Goal: Transaction & Acquisition: Purchase product/service

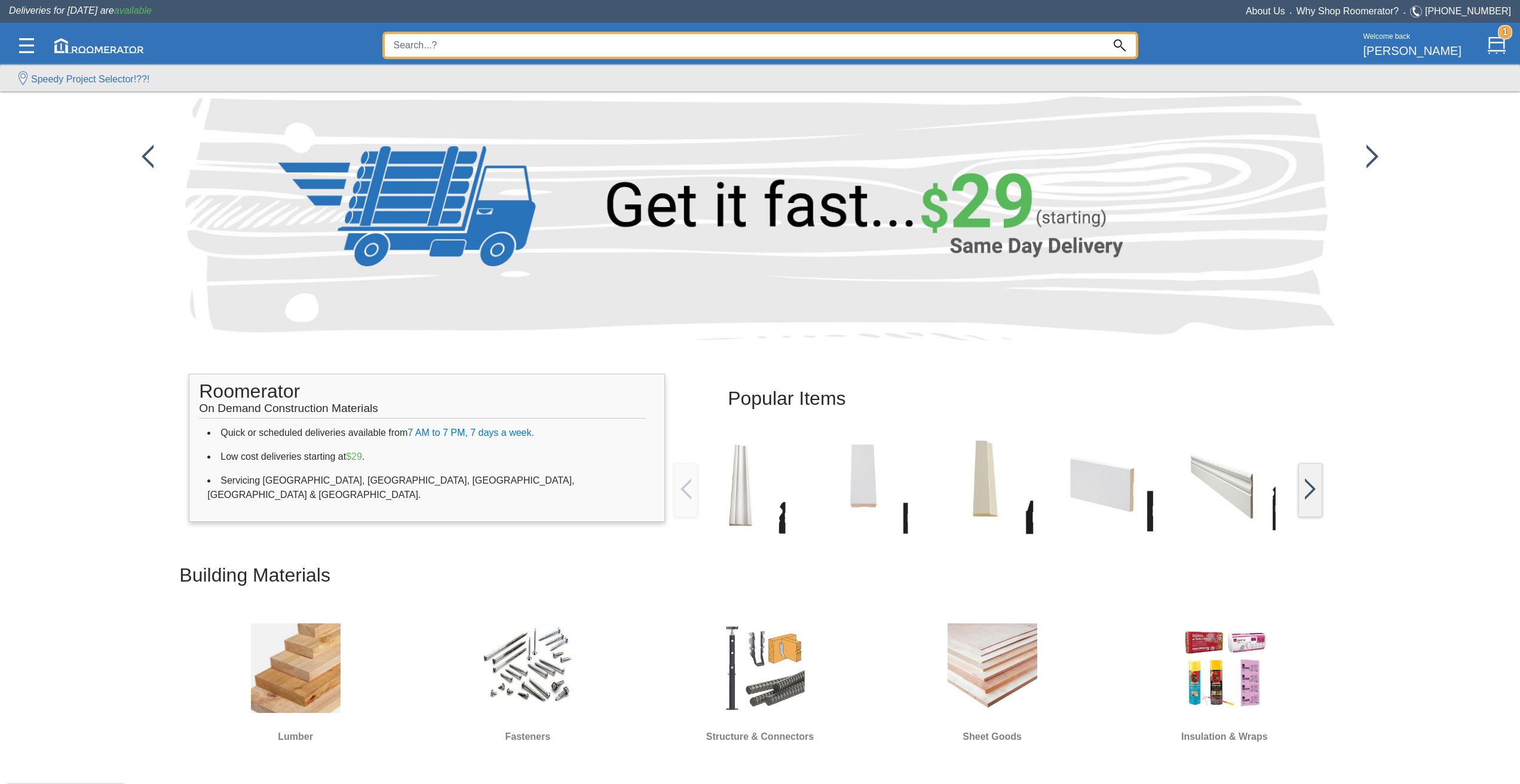
click at [729, 38] on input at bounding box center [744, 46] width 719 height 23
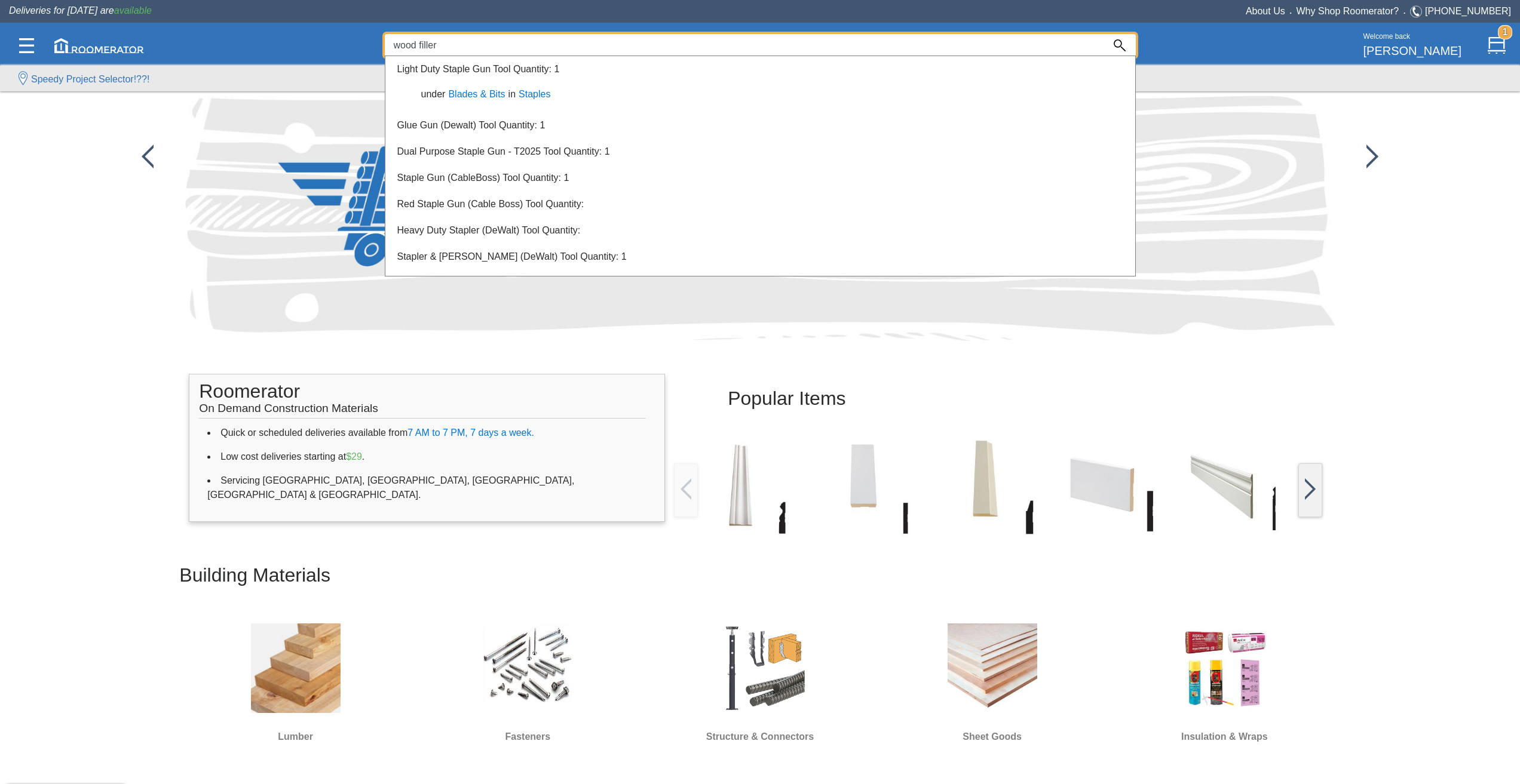
drag, startPoint x: 416, startPoint y: 43, endPoint x: 285, endPoint y: 33, distance: 131.4
click at [304, 37] on div "wood filler 0 Welcome back [PERSON_NAME] 1" at bounding box center [760, 45] width 1502 height 41
type input "filler"
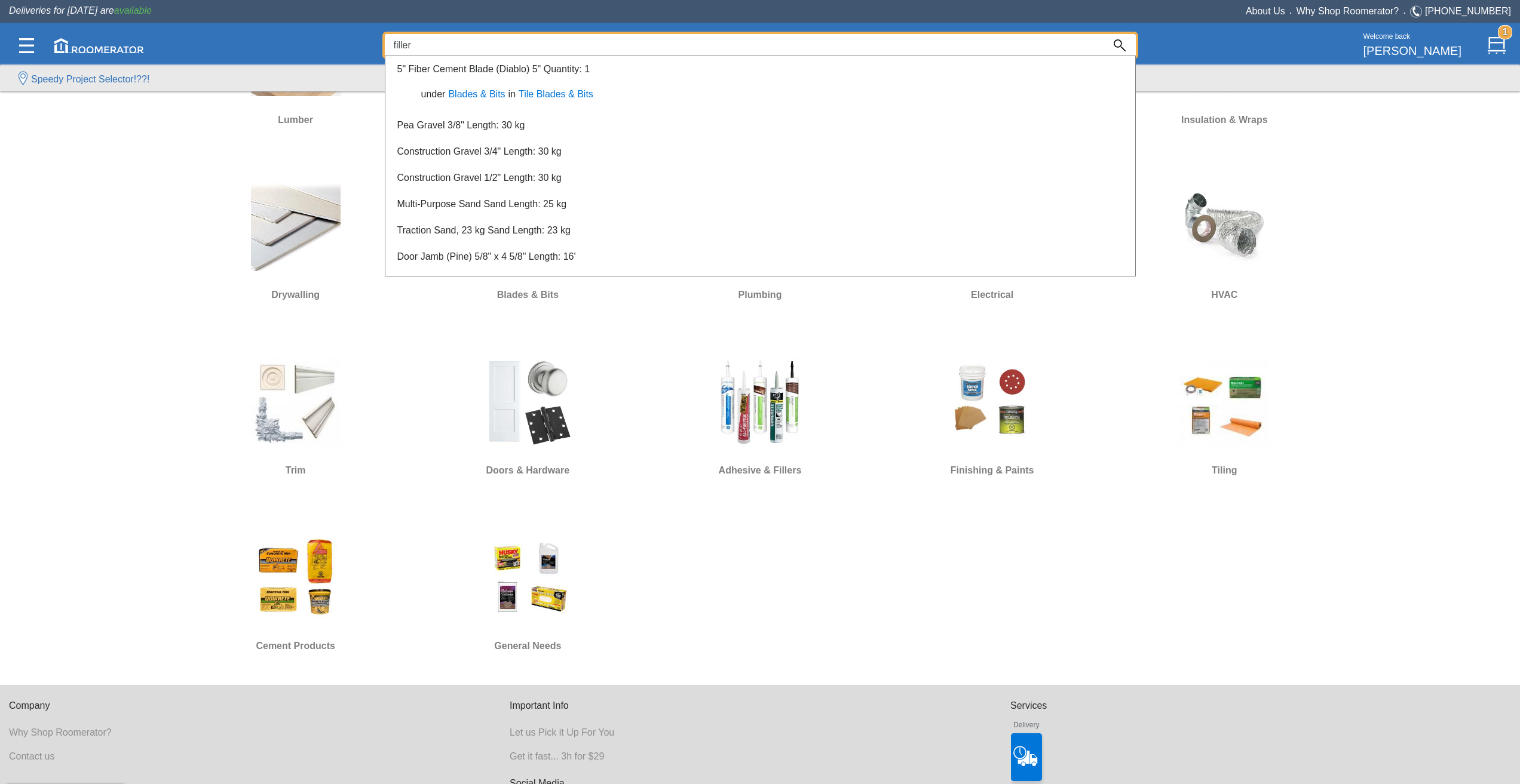
scroll to position [657, 0]
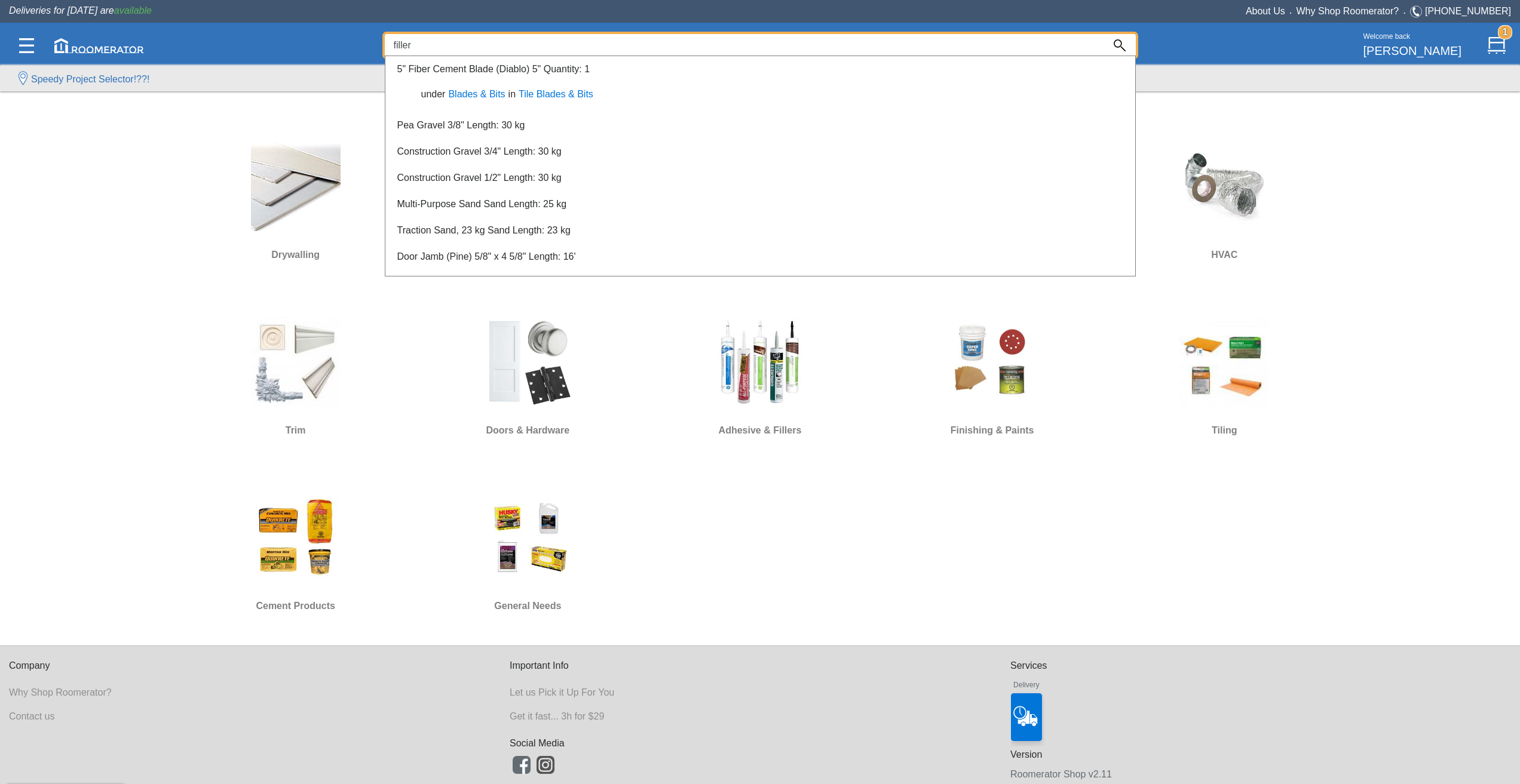
click at [754, 392] on div at bounding box center [760, 421] width 1520 height 724
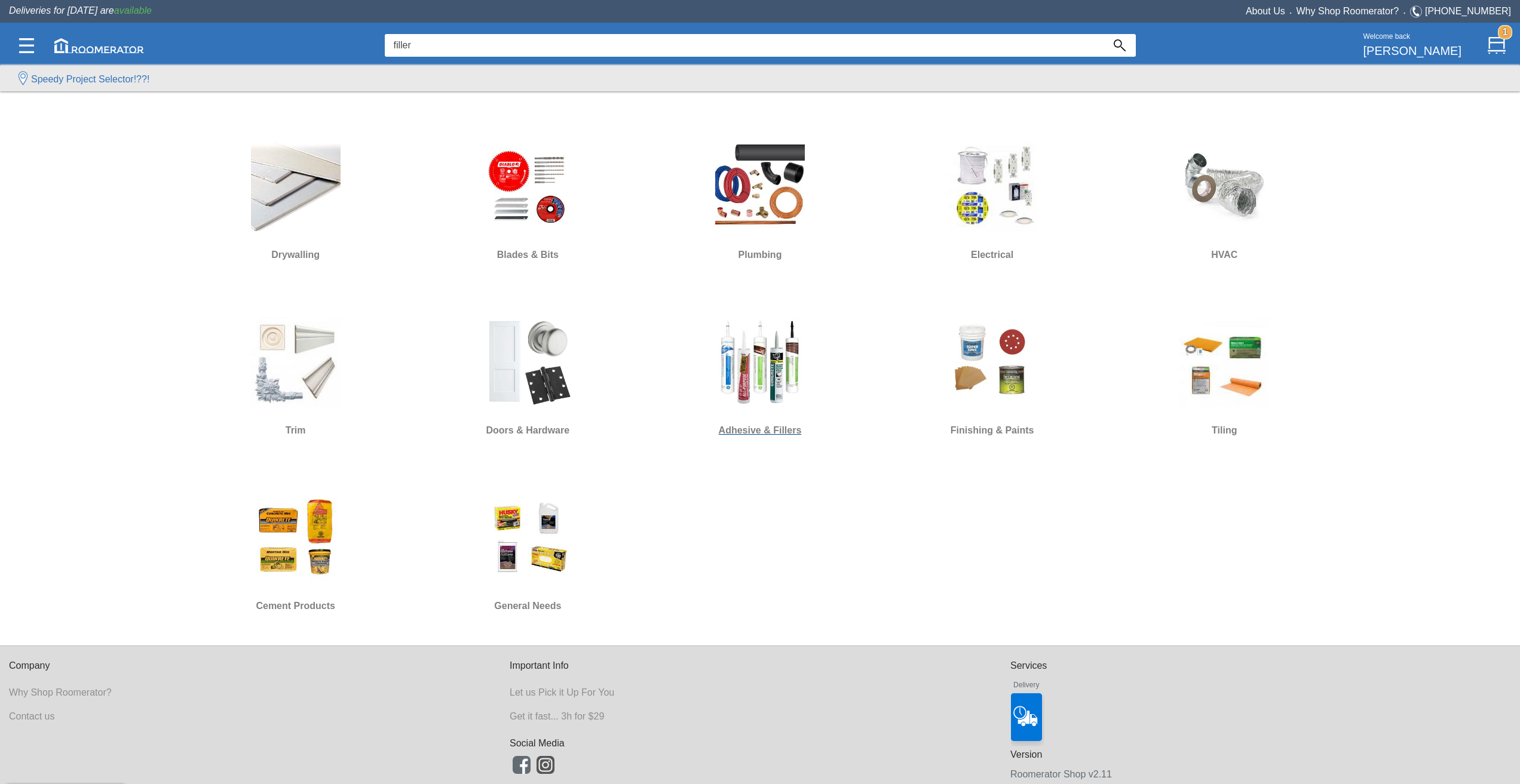
click at [751, 358] on img at bounding box center [760, 362] width 90 height 90
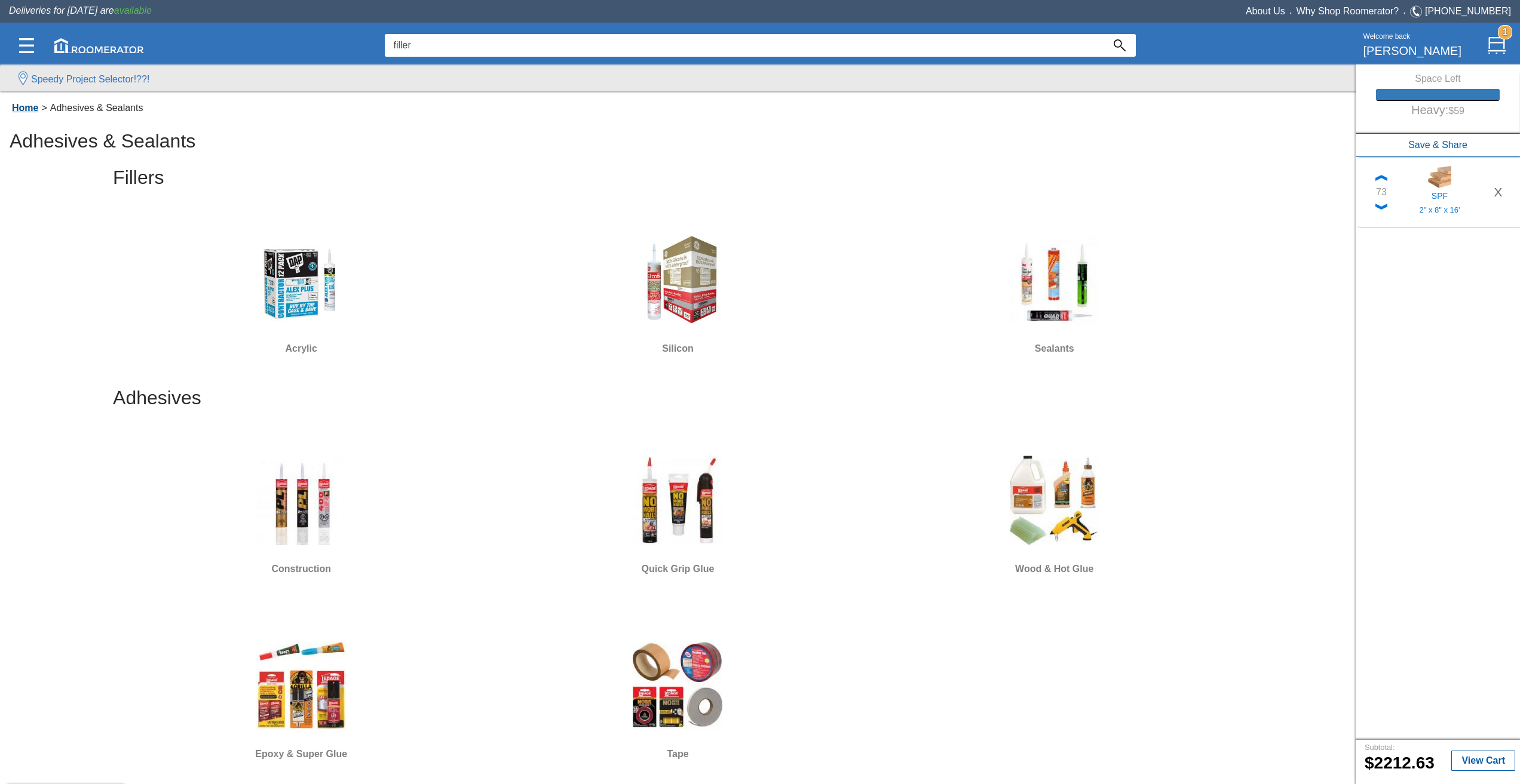
click at [29, 106] on link "Home" at bounding box center [25, 107] width 32 height 10
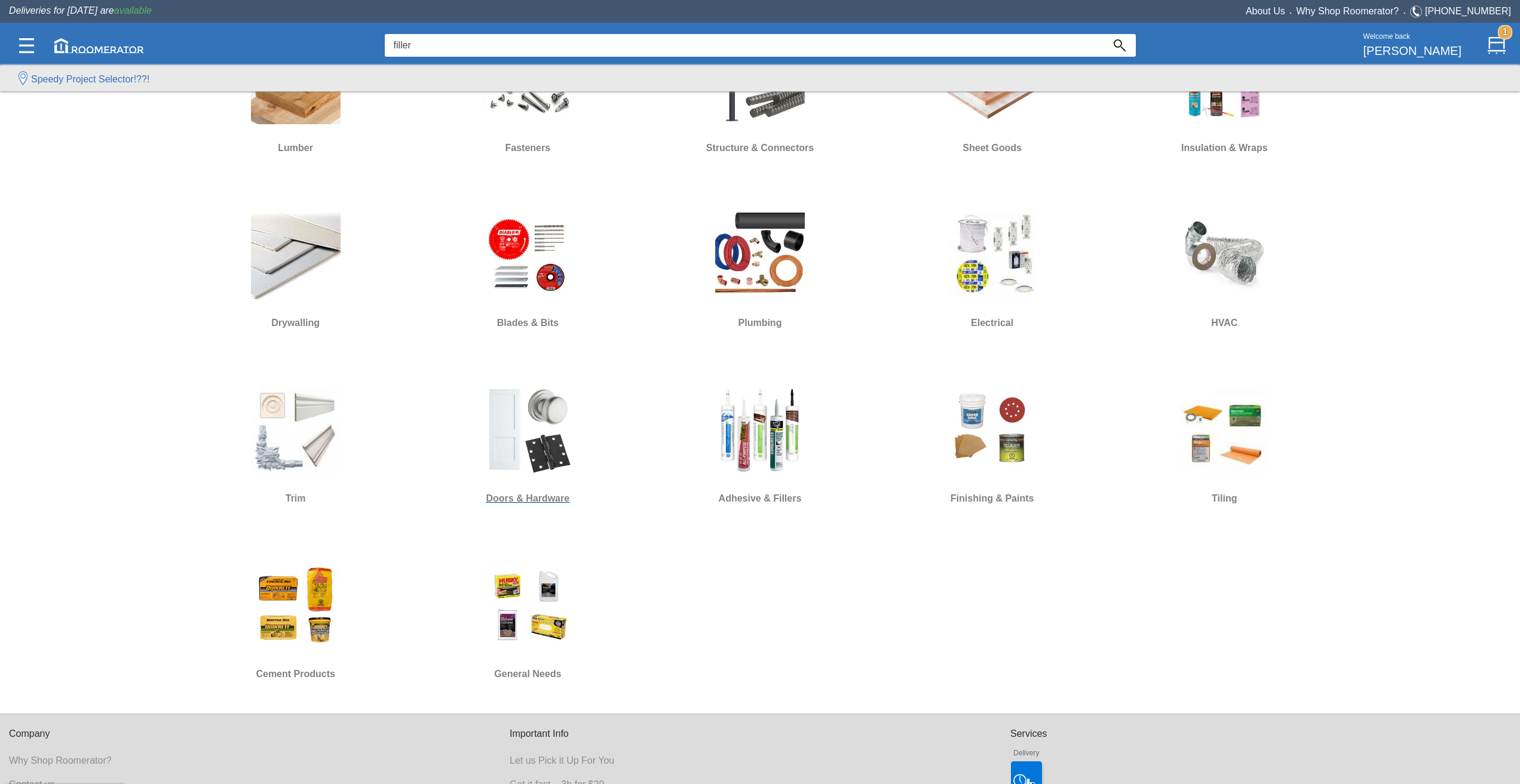
scroll to position [657, 0]
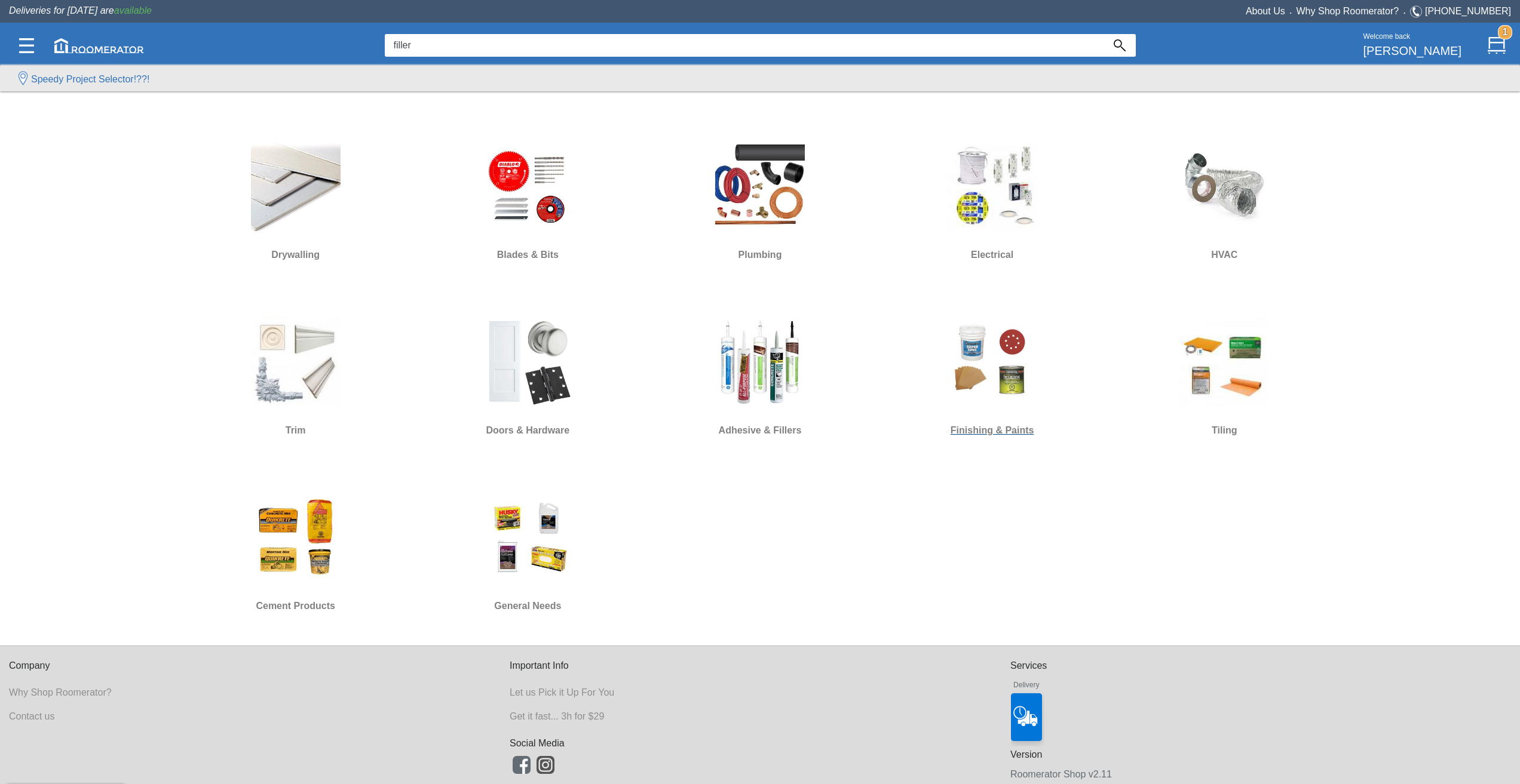
click at [1019, 385] on img at bounding box center [992, 362] width 90 height 90
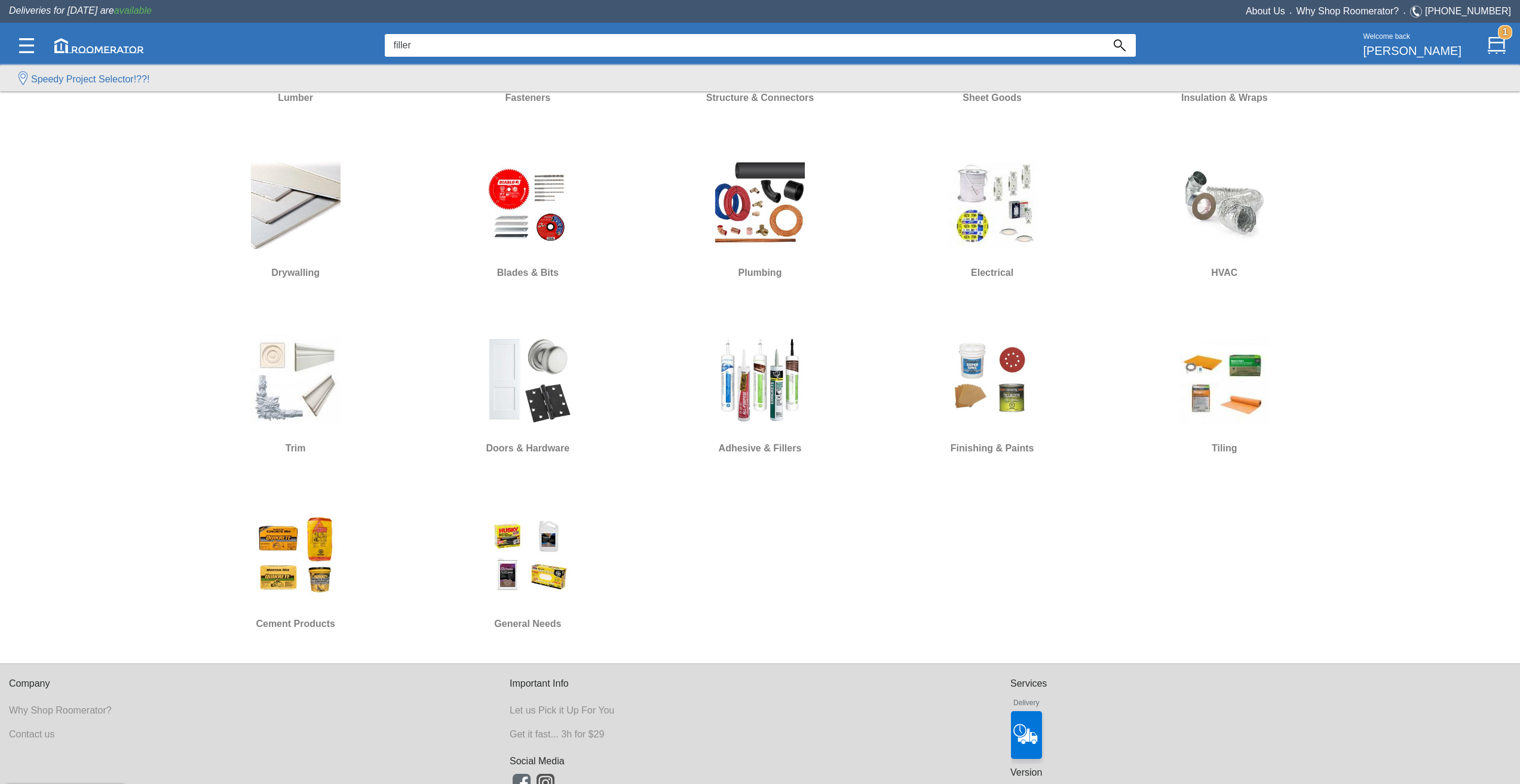
scroll to position [618, 0]
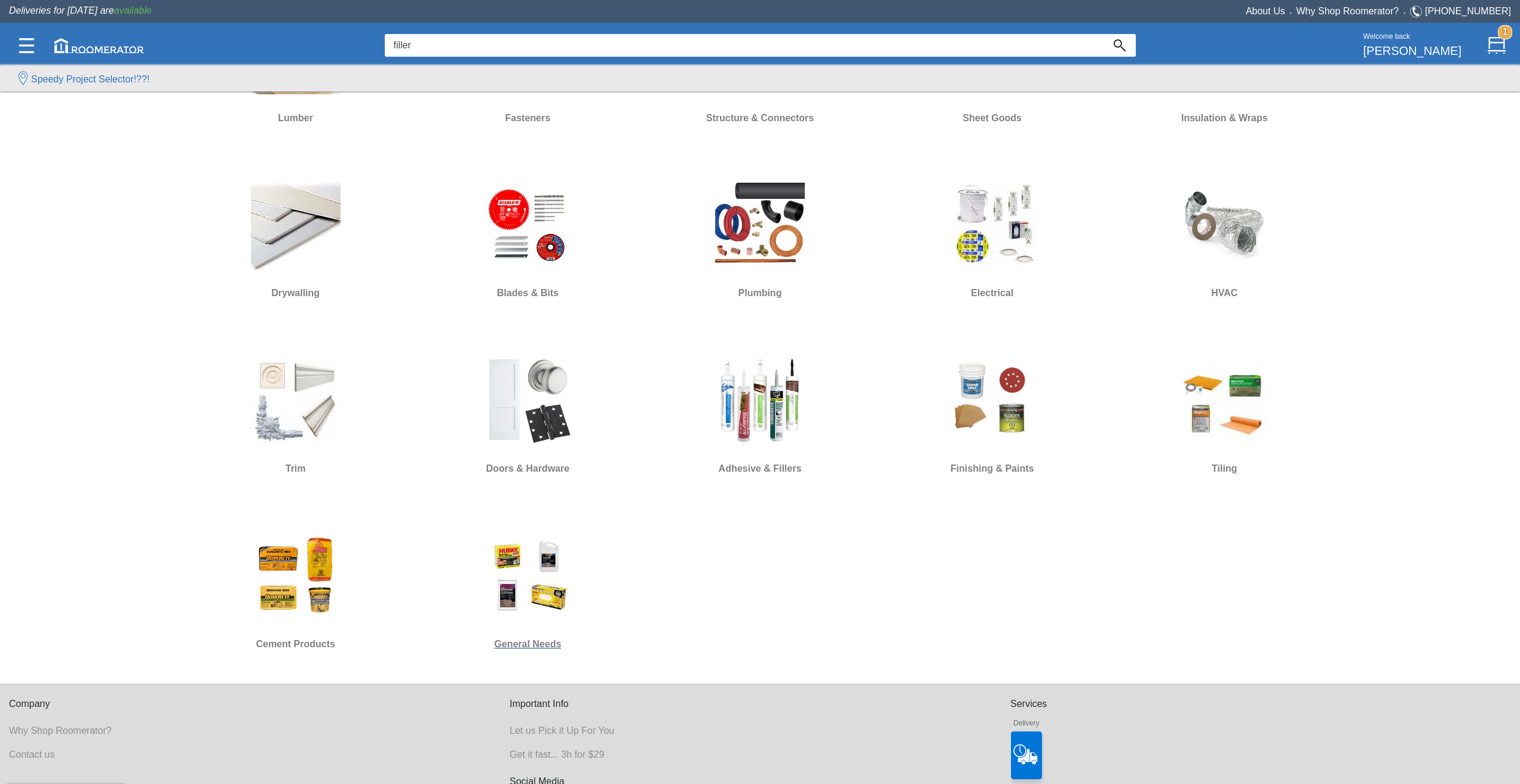
click at [554, 568] on img at bounding box center [528, 576] width 90 height 90
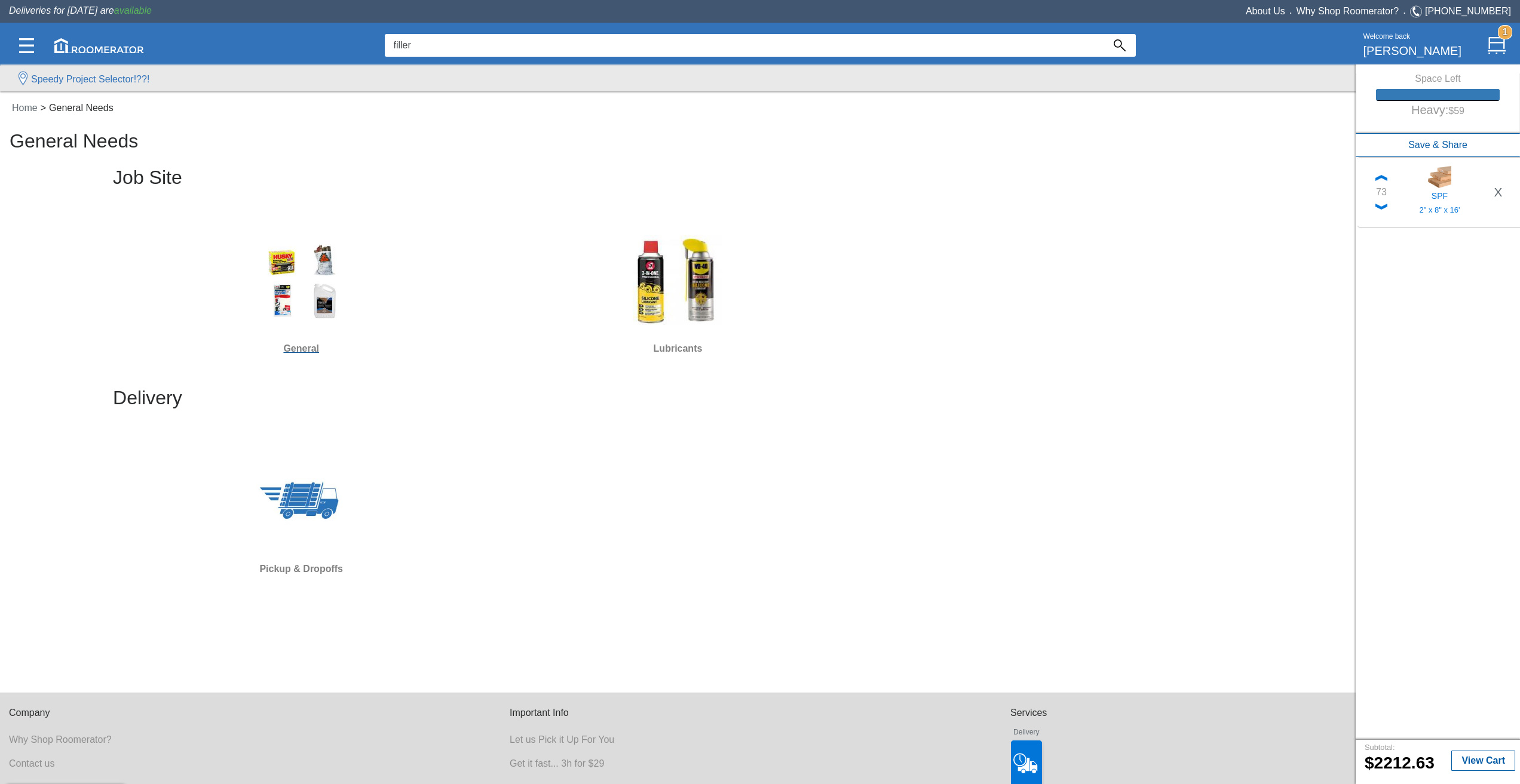
click at [333, 295] on img at bounding box center [301, 280] width 90 height 90
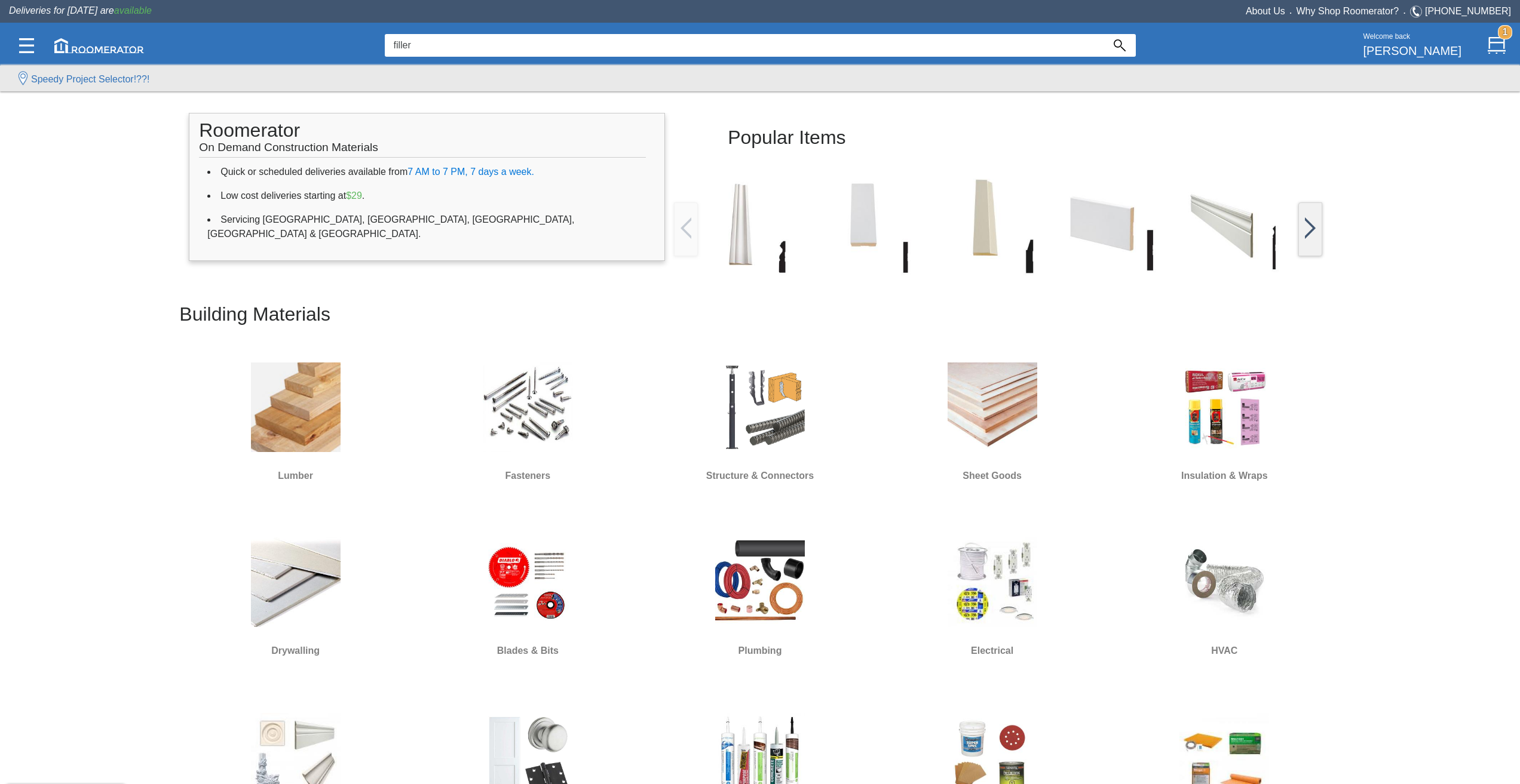
scroll to position [260, 0]
